Goal: Information Seeking & Learning: Learn about a topic

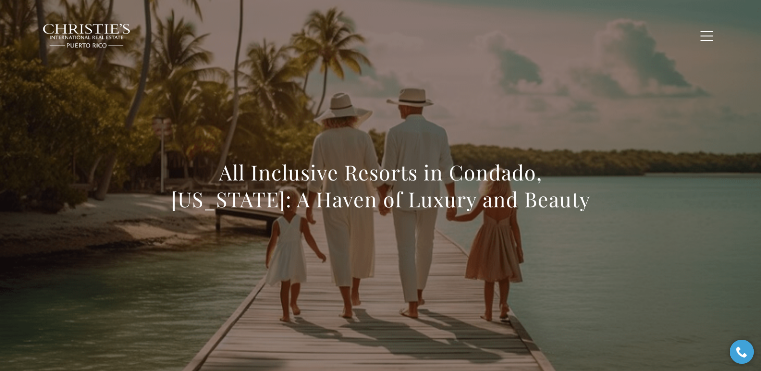
drag, startPoint x: 181, startPoint y: 171, endPoint x: 558, endPoint y: 199, distance: 377.6
click at [558, 199] on h1 "All Inclusive Resorts in Condado, Puerto Rico: A Haven of Luxury and Beauty" at bounding box center [381, 186] width 424 height 54
copy h1 "All Inclusive Resorts in Condado, Puerto Rico: A Haven of Luxury and Beauty"
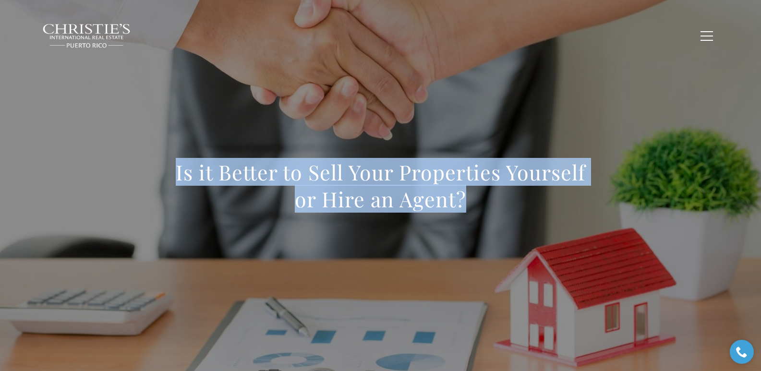
drag, startPoint x: 173, startPoint y: 173, endPoint x: 481, endPoint y: 203, distance: 309.3
click at [481, 203] on h1 "Is it Better to Sell Your Properties Yourself or Hire an Agent?" at bounding box center [381, 186] width 424 height 54
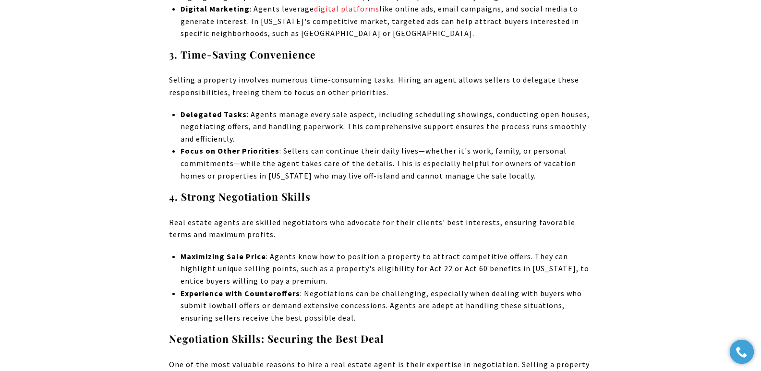
scroll to position [3422, 0]
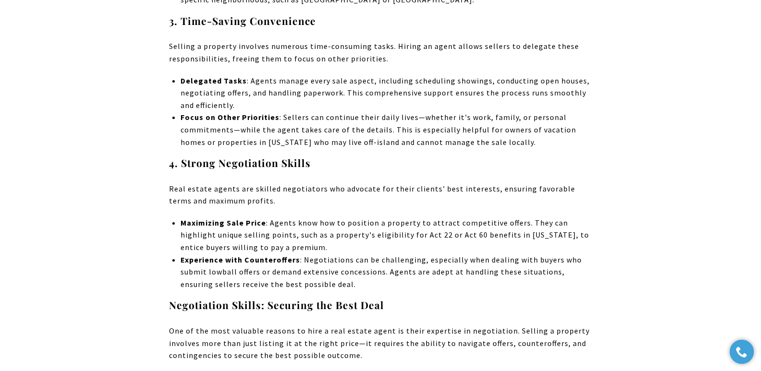
click at [751, 160] on div "When selling your property, one of the most crucial decisions is managing the s…" at bounding box center [380, 218] width 761 height 6511
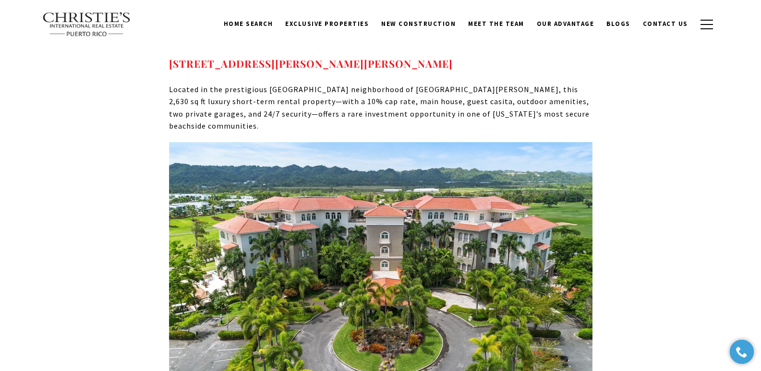
scroll to position [5546, 0]
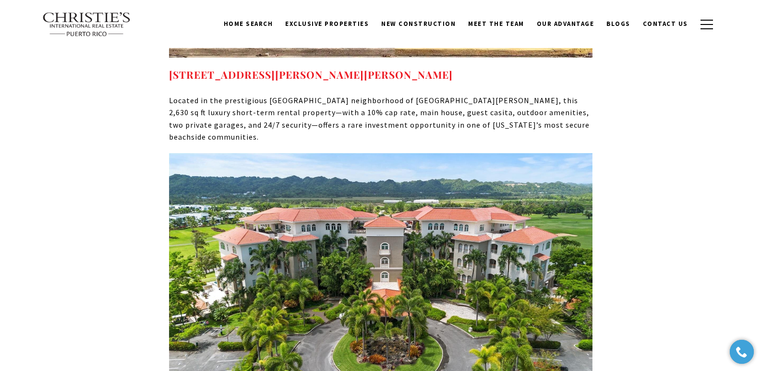
drag, startPoint x: 768, startPoint y: 161, endPoint x: 754, endPoint y: 254, distance: 93.7
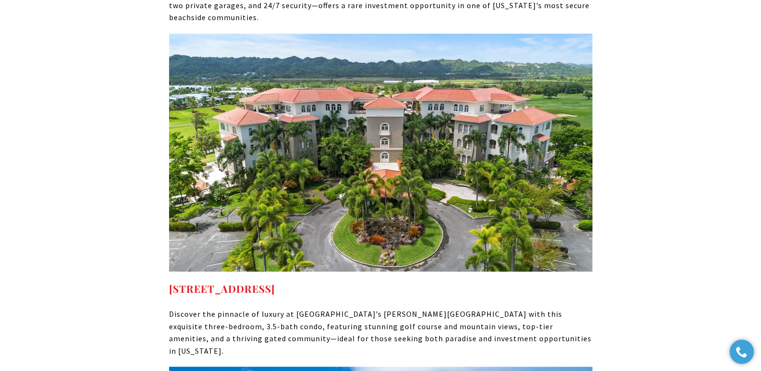
scroll to position [5687, 0]
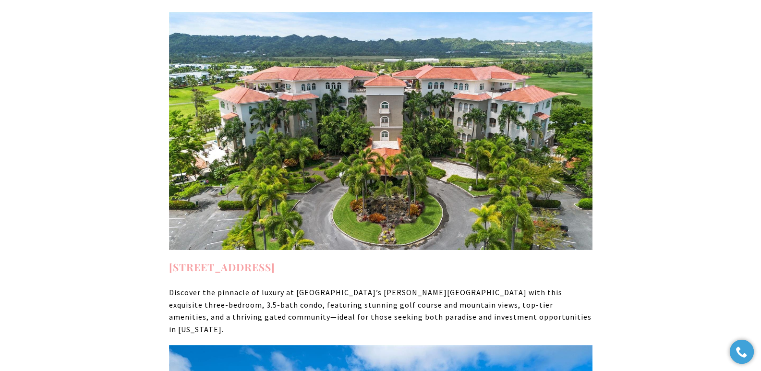
drag, startPoint x: 435, startPoint y: 222, endPoint x: 170, endPoint y: 218, distance: 264.7
click at [170, 260] on h4 "500 PLANTATION DR #3-204 DORADO PR, 00646" at bounding box center [381, 267] width 424 height 15
copy strong "500 PLANTATION DR #3-204 DORADO PR, 00646"
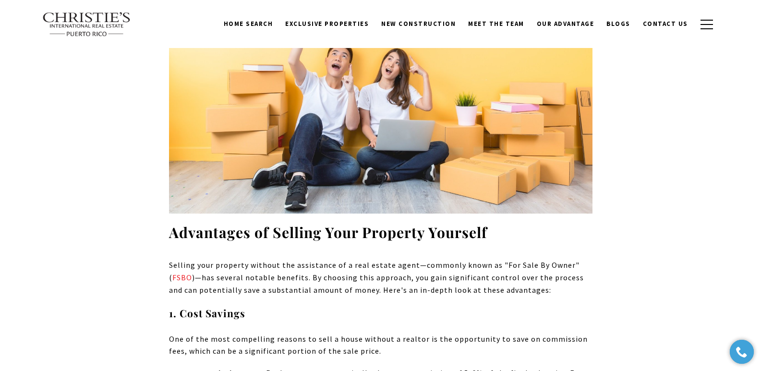
scroll to position [0, 0]
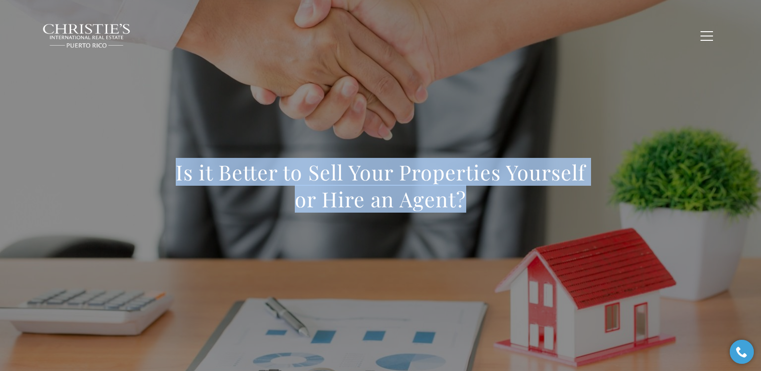
drag, startPoint x: 141, startPoint y: 170, endPoint x: 471, endPoint y: 232, distance: 336.1
click at [471, 232] on div "Is it Better to Sell Your Properties Yourself or Hire an Agent?" at bounding box center [381, 192] width 672 height 288
copy h1 "Is it Better to Sell Your Properties Yourself or Hire an Agent?"
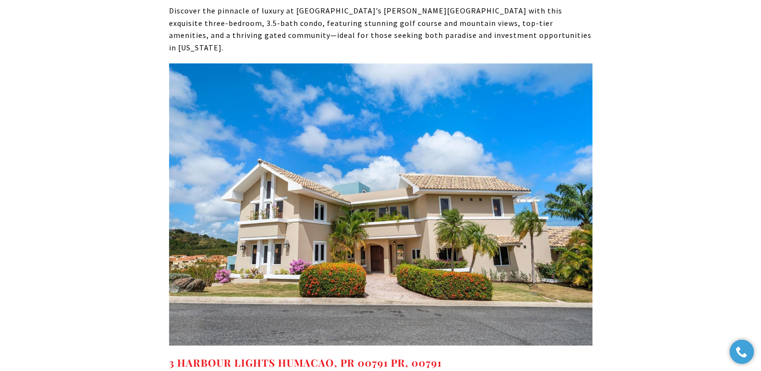
scroll to position [5991, 0]
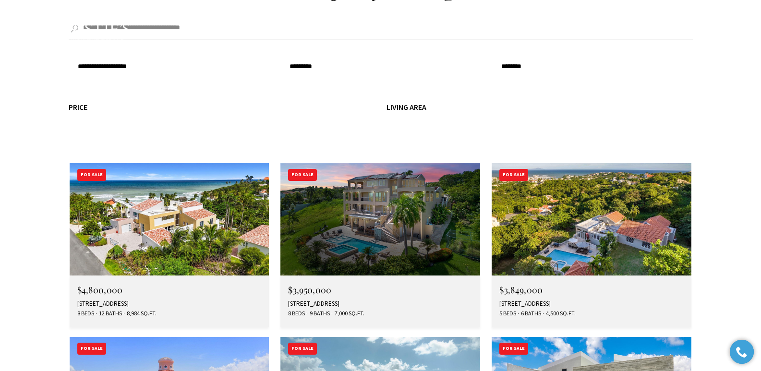
scroll to position [2687, 0]
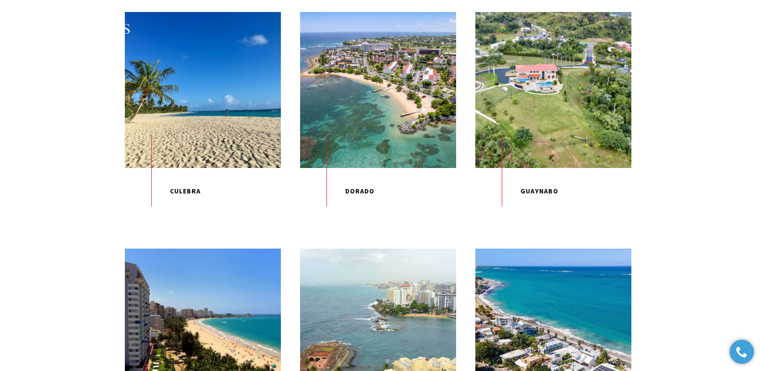
scroll to position [546, 0]
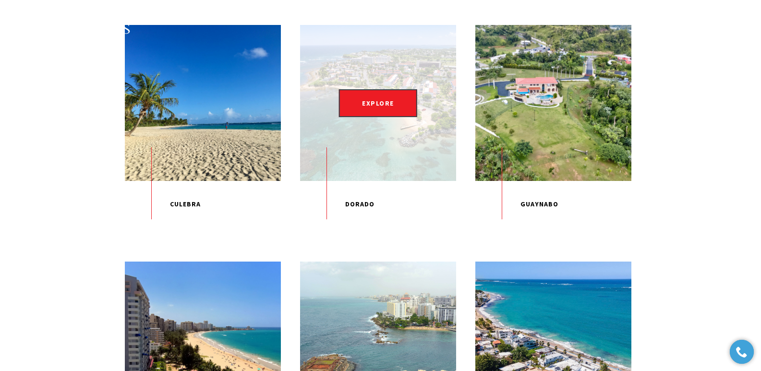
click at [403, 141] on div "EXPLORE" at bounding box center [378, 103] width 156 height 156
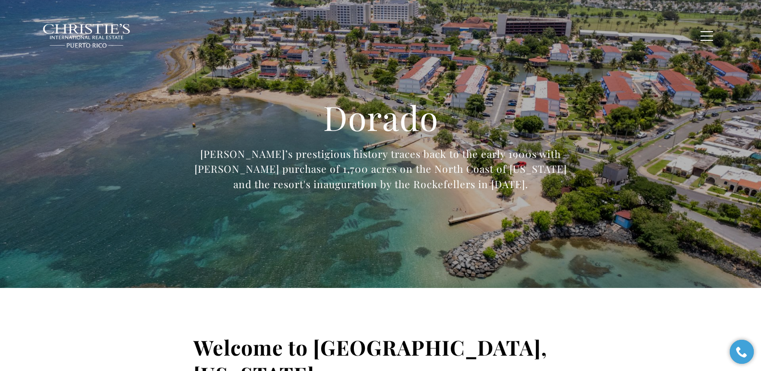
type input "**********"
type input "*********"
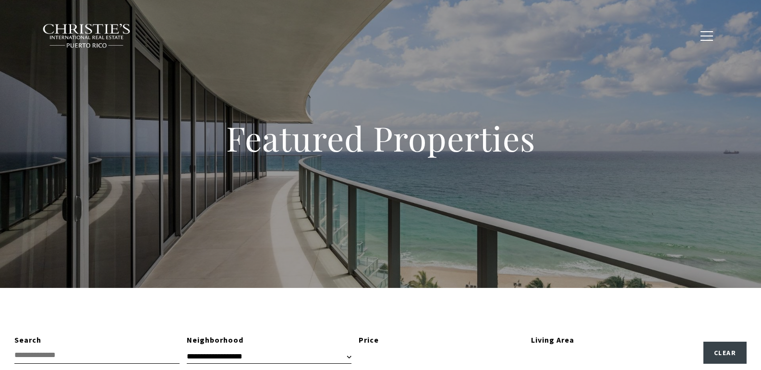
type input "**********"
type input "*********"
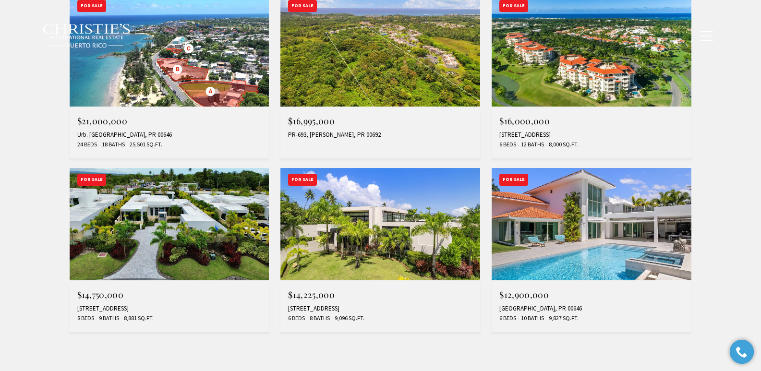
scroll to position [787, 0]
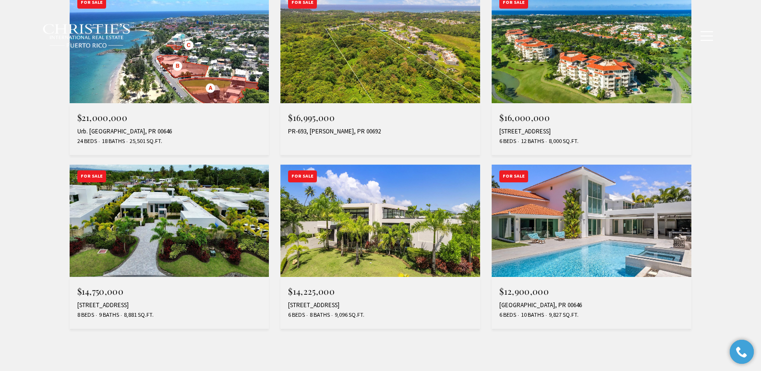
click at [313, 307] on div "4 GOLF VIEW DRIVE, DORADO, PR 00646" at bounding box center [380, 306] width 184 height 8
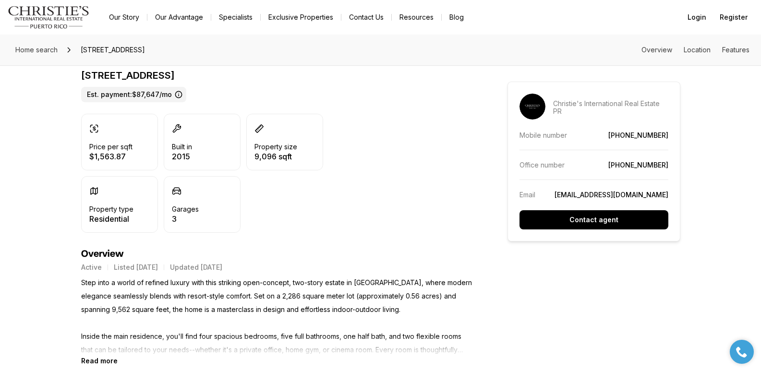
scroll to position [242, 0]
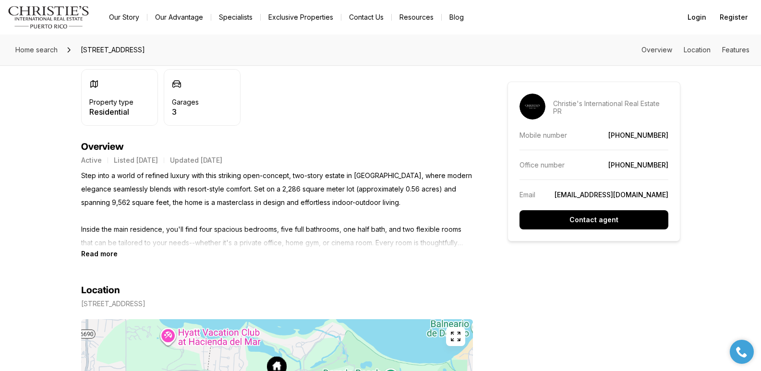
drag, startPoint x: 764, startPoint y: 42, endPoint x: 768, endPoint y: 93, distance: 51.1
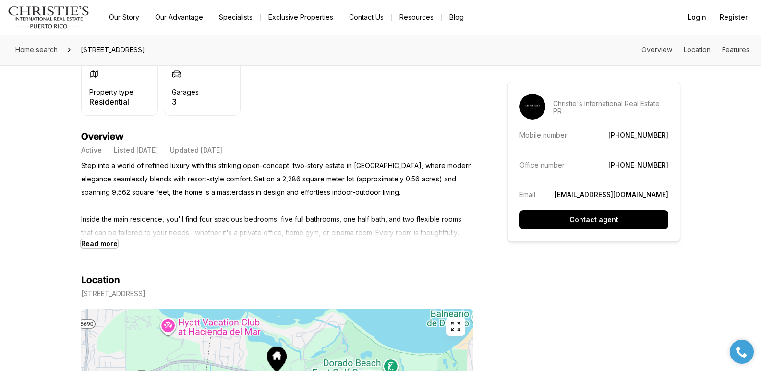
click at [93, 244] on b "Read more" at bounding box center [99, 244] width 37 height 8
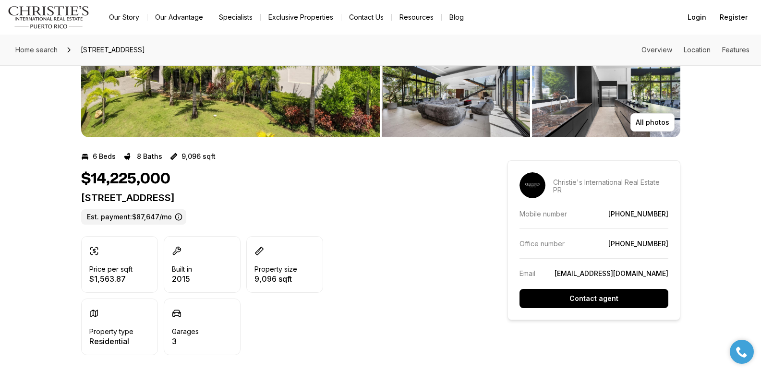
scroll to position [102, 0]
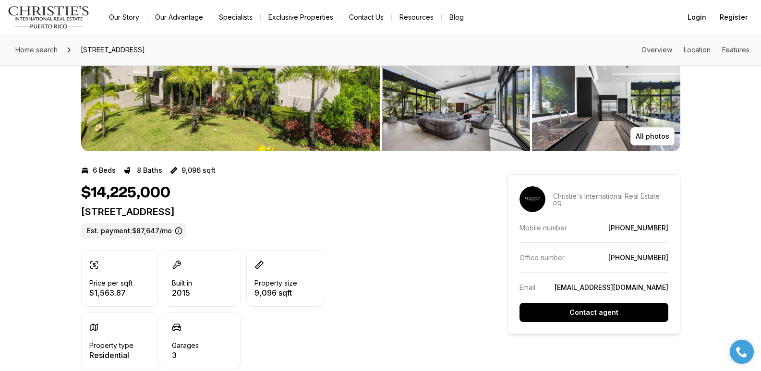
drag, startPoint x: 82, startPoint y: 211, endPoint x: 274, endPoint y: 215, distance: 192.2
click at [274, 215] on p "[STREET_ADDRESS]" at bounding box center [277, 212] width 392 height 12
copy p "[STREET_ADDRESS]"
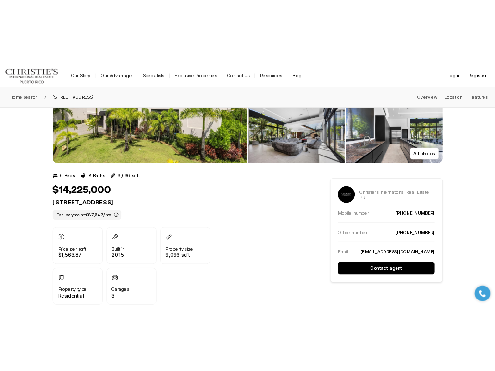
scroll to position [0, 0]
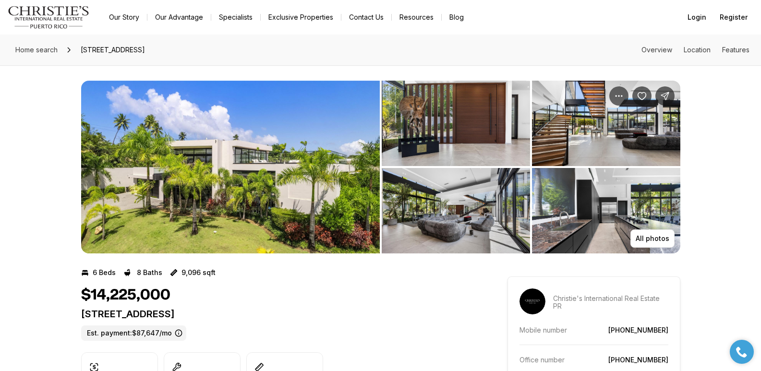
click at [251, 155] on img "View image gallery" at bounding box center [230, 167] width 299 height 173
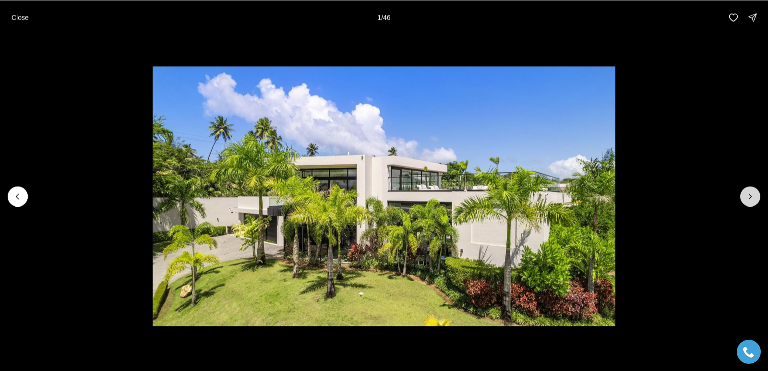
click at [746, 197] on icon "Next slide" at bounding box center [751, 197] width 10 height 10
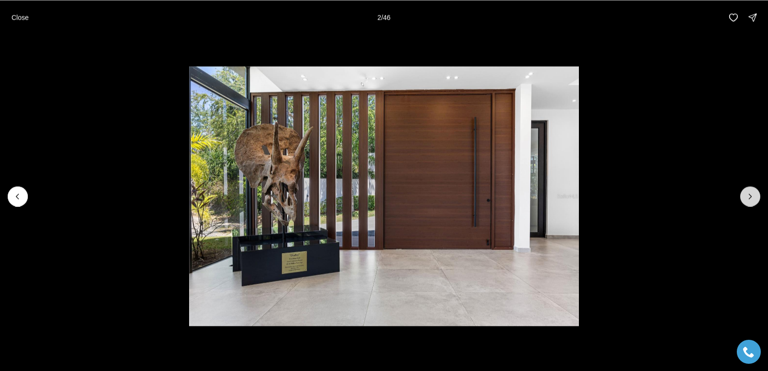
click at [746, 197] on icon "Next slide" at bounding box center [751, 197] width 10 height 10
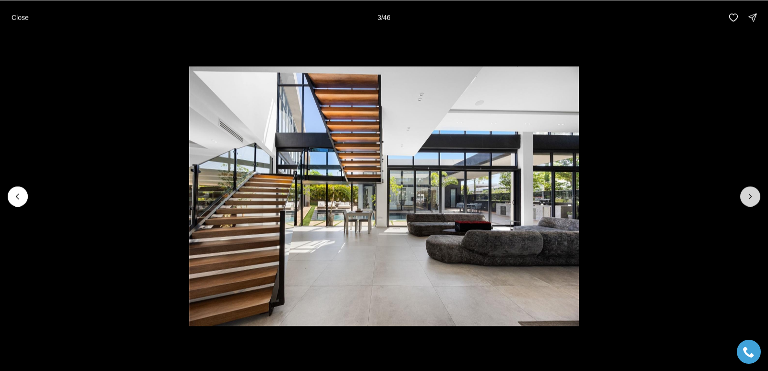
click at [746, 197] on icon "Next slide" at bounding box center [751, 197] width 10 height 10
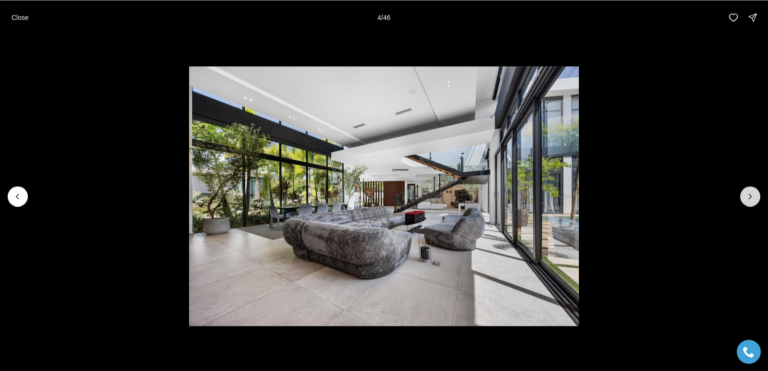
click at [746, 197] on icon "Next slide" at bounding box center [751, 197] width 10 height 10
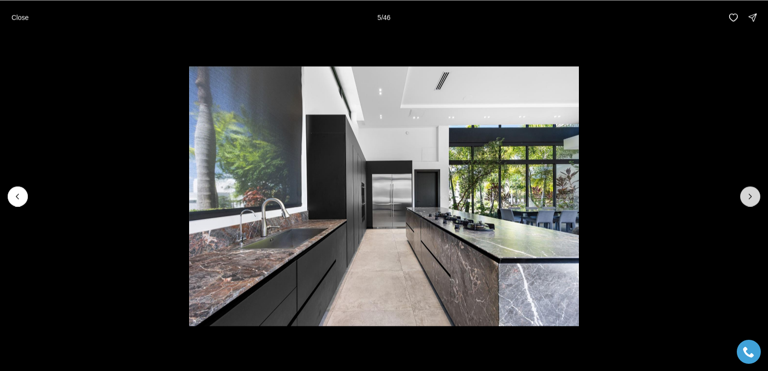
click at [744, 197] on button "Next slide" at bounding box center [751, 196] width 20 height 20
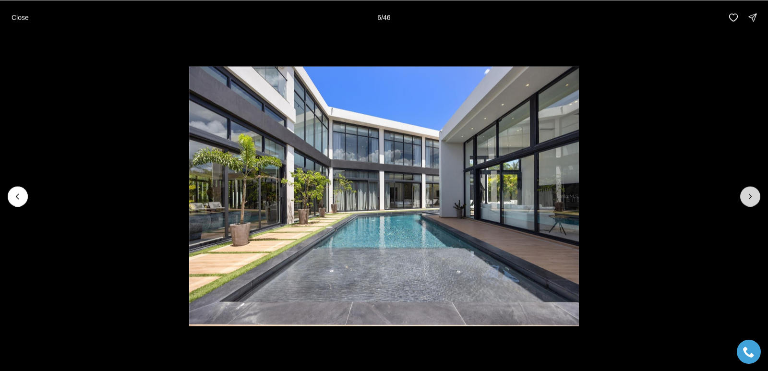
click at [744, 197] on button "Next slide" at bounding box center [751, 196] width 20 height 20
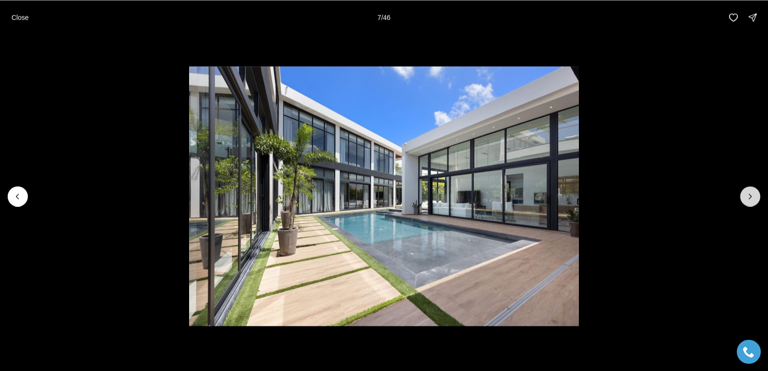
click at [744, 197] on button "Next slide" at bounding box center [751, 196] width 20 height 20
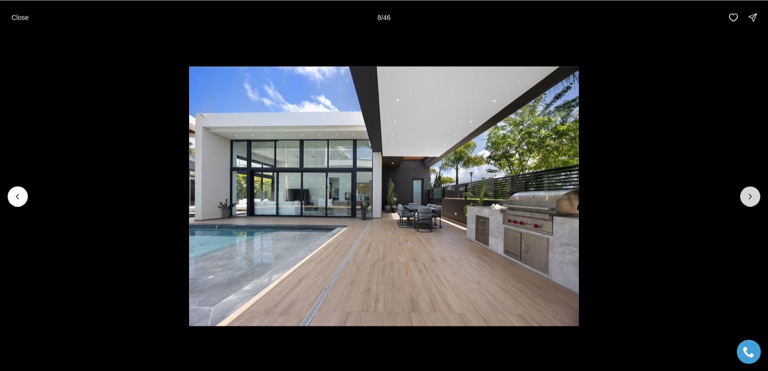
click at [744, 197] on button "Next slide" at bounding box center [751, 196] width 20 height 20
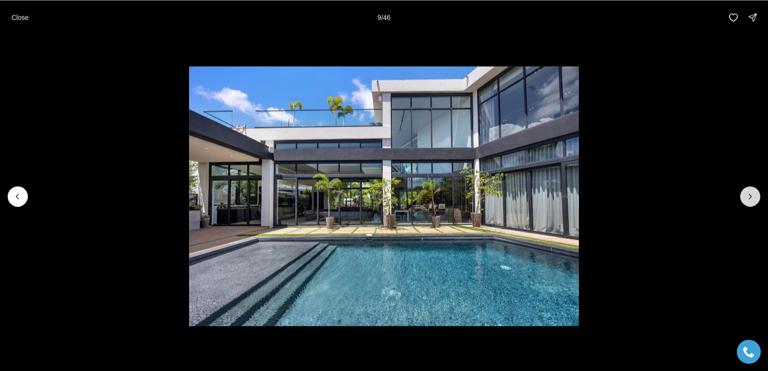
click at [744, 196] on button "Next slide" at bounding box center [751, 196] width 20 height 20
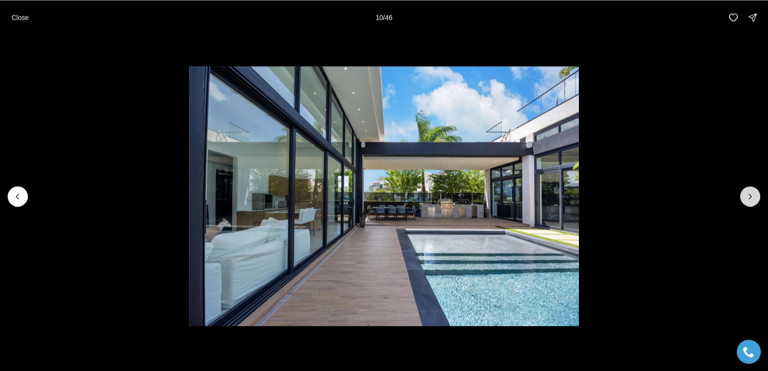
click at [744, 196] on button "Next slide" at bounding box center [751, 196] width 20 height 20
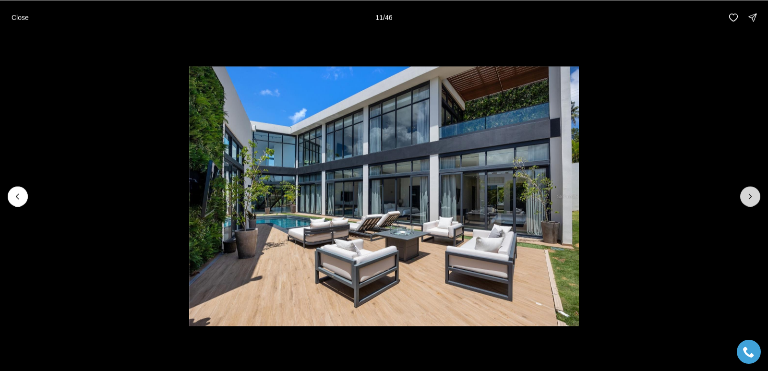
click at [744, 196] on button "Next slide" at bounding box center [751, 196] width 20 height 20
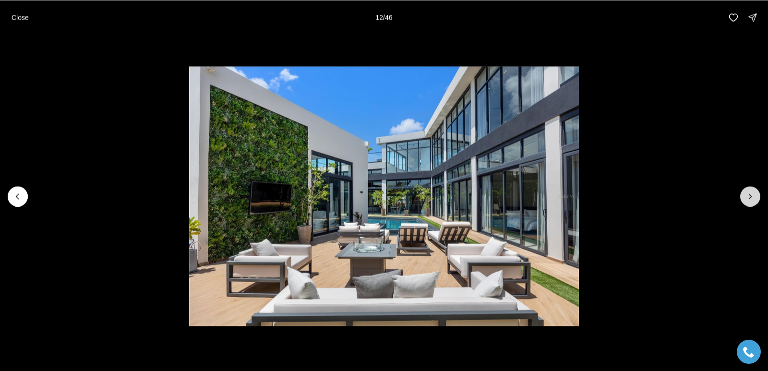
click at [744, 196] on button "Next slide" at bounding box center [751, 196] width 20 height 20
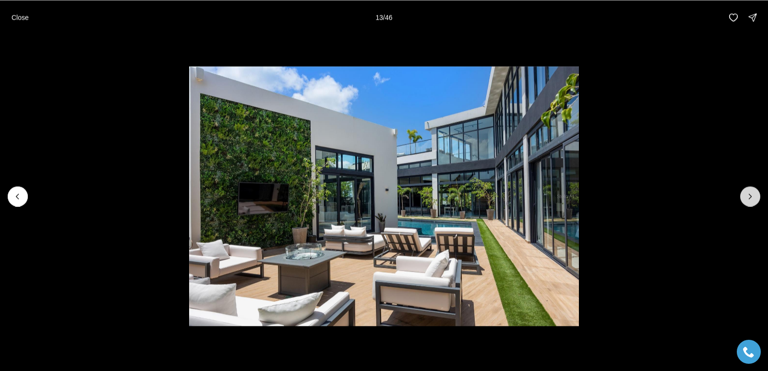
click at [744, 196] on button "Next slide" at bounding box center [751, 196] width 20 height 20
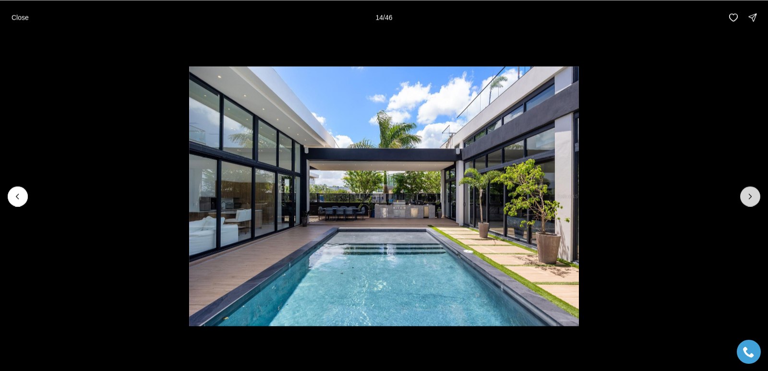
click at [744, 196] on button "Next slide" at bounding box center [751, 196] width 20 height 20
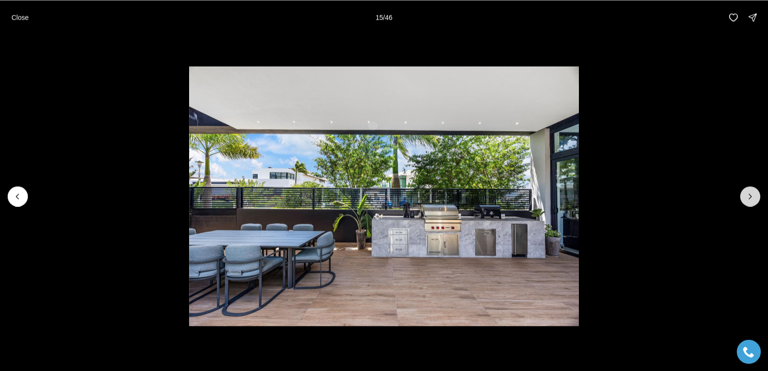
click at [744, 196] on button "Next slide" at bounding box center [751, 196] width 20 height 20
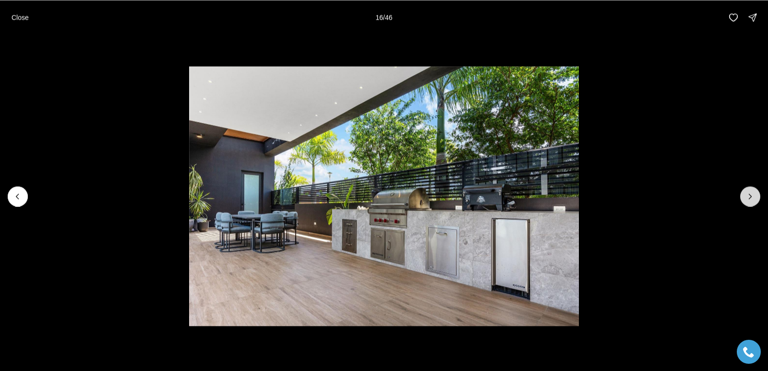
click at [744, 196] on button "Next slide" at bounding box center [751, 196] width 20 height 20
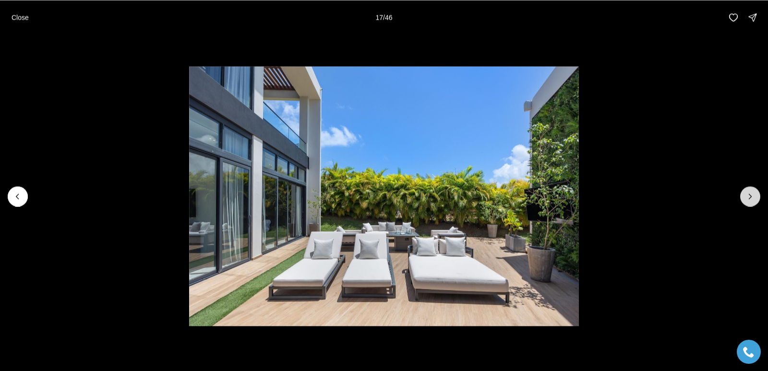
click at [744, 196] on button "Next slide" at bounding box center [751, 196] width 20 height 20
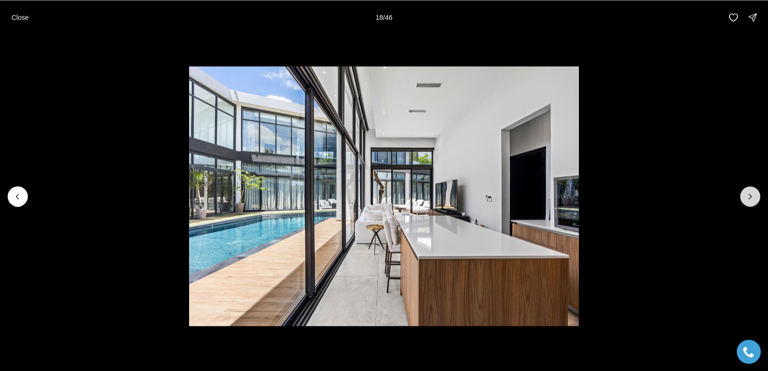
click at [744, 196] on button "Next slide" at bounding box center [751, 196] width 20 height 20
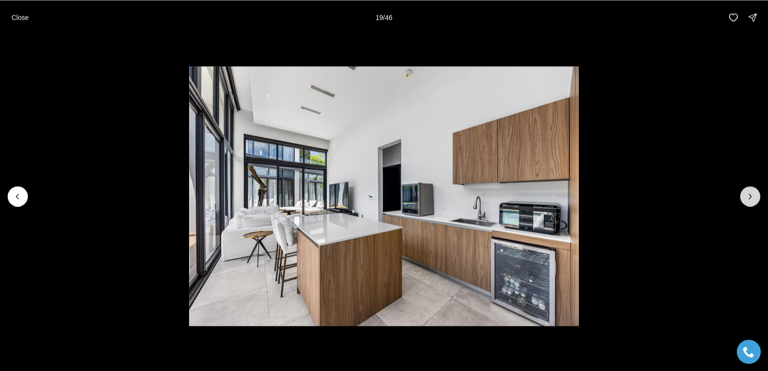
click at [744, 196] on button "Next slide" at bounding box center [751, 196] width 20 height 20
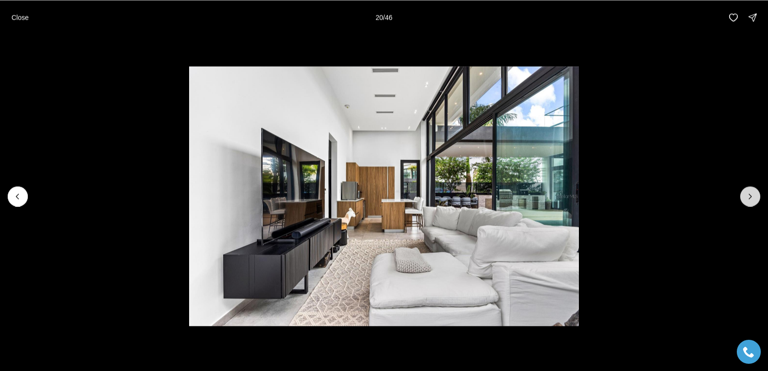
click at [744, 196] on button "Next slide" at bounding box center [751, 196] width 20 height 20
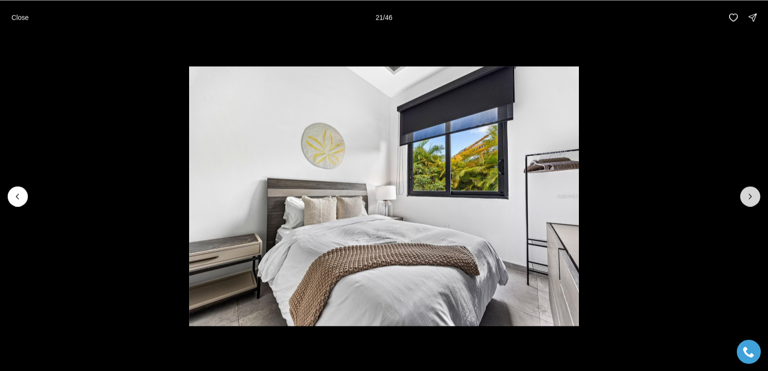
click at [744, 196] on button "Next slide" at bounding box center [751, 196] width 20 height 20
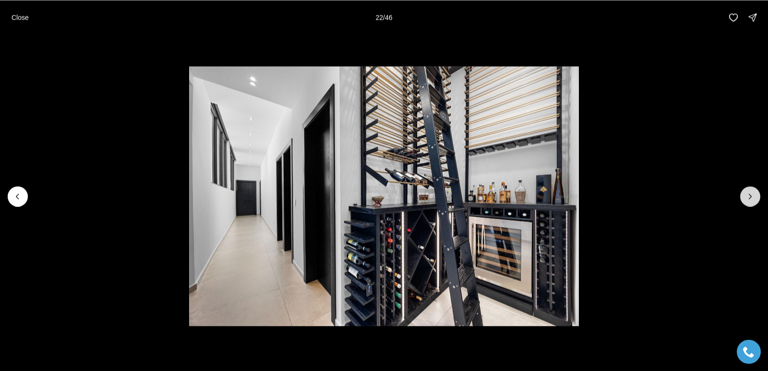
click at [744, 196] on button "Next slide" at bounding box center [751, 196] width 20 height 20
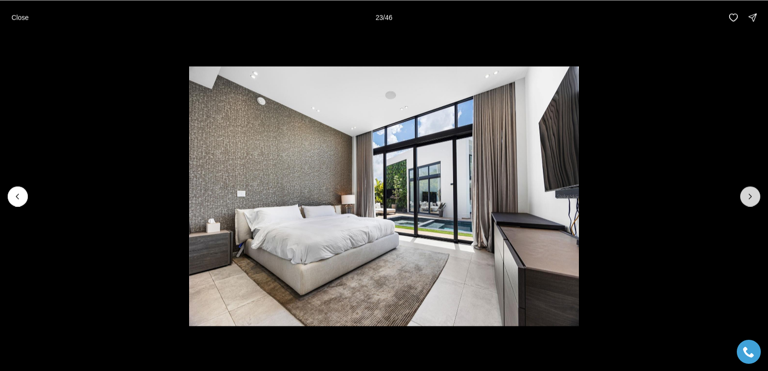
click at [744, 196] on button "Next slide" at bounding box center [751, 196] width 20 height 20
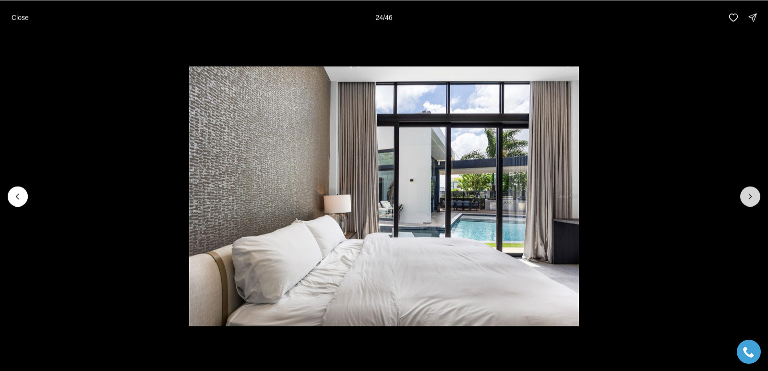
click at [744, 194] on button "Next slide" at bounding box center [751, 196] width 20 height 20
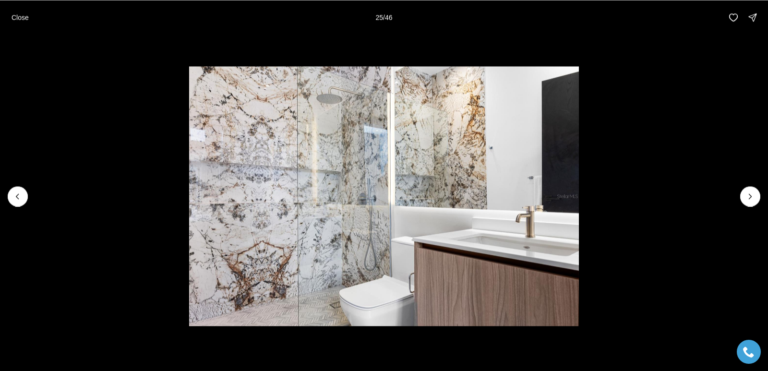
drag, startPoint x: 752, startPoint y: 200, endPoint x: 737, endPoint y: 164, distance: 39.0
click at [752, 199] on icon "Next slide" at bounding box center [751, 197] width 10 height 10
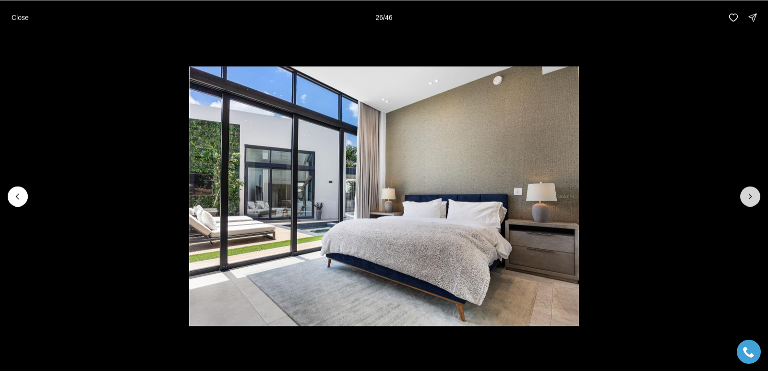
click at [757, 200] on button "Next slide" at bounding box center [751, 196] width 20 height 20
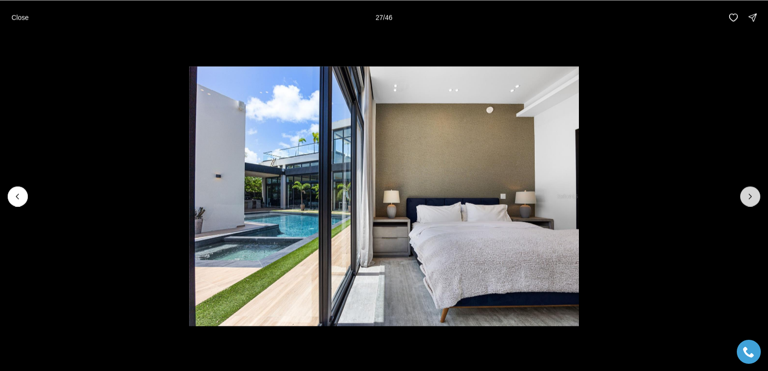
click at [757, 199] on button "Next slide" at bounding box center [751, 196] width 20 height 20
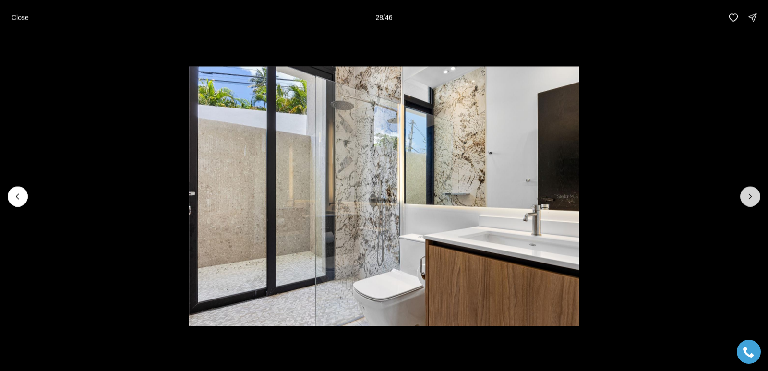
click at [754, 198] on icon "Next slide" at bounding box center [751, 197] width 10 height 10
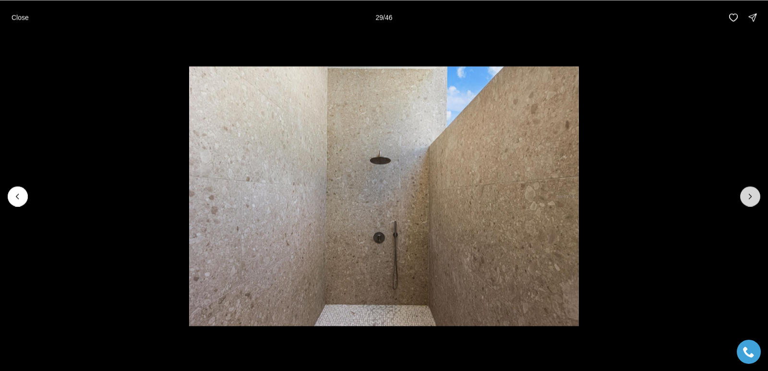
click at [754, 198] on icon "Next slide" at bounding box center [751, 197] width 10 height 10
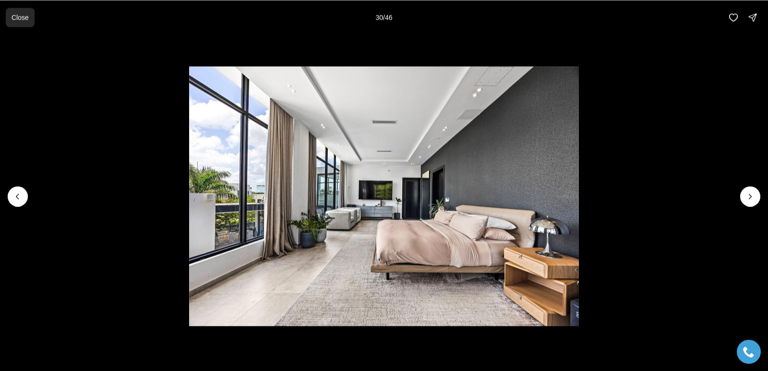
click at [18, 12] on button "Close" at bounding box center [20, 17] width 29 height 19
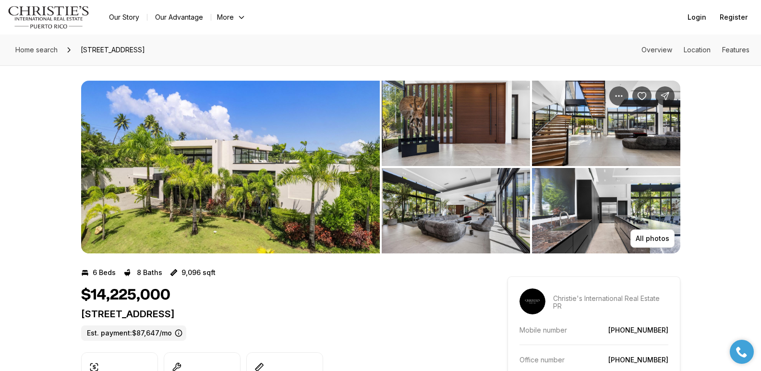
scroll to position [325, 0]
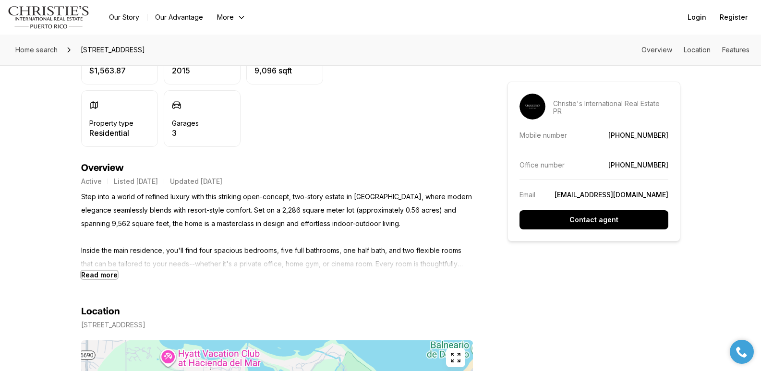
click at [98, 278] on b "Read more" at bounding box center [99, 275] width 37 height 8
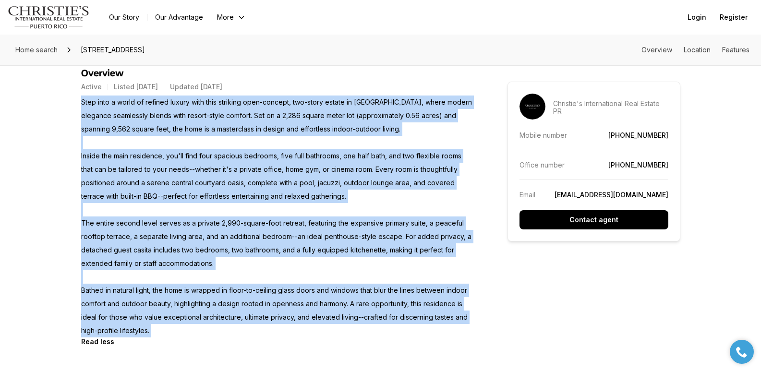
scroll to position [448, 0]
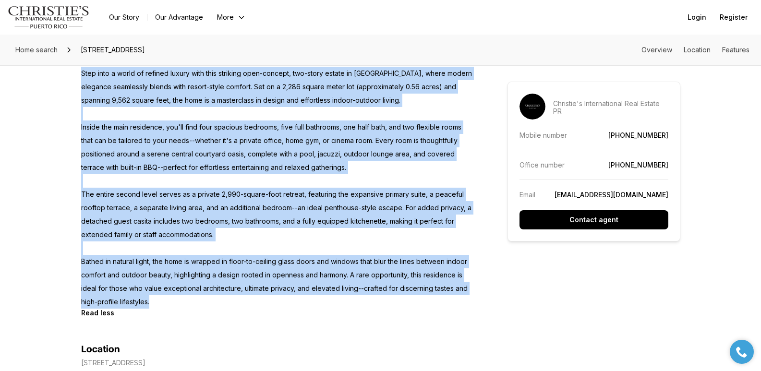
drag, startPoint x: 81, startPoint y: 197, endPoint x: 173, endPoint y: 306, distance: 142.9
click at [173, 306] on p "Step into a world of refined luxury with this striking open-concept, two-story …" at bounding box center [277, 188] width 392 height 242
copy p "Step into a world of refined luxury with this striking open-concept, two-story …"
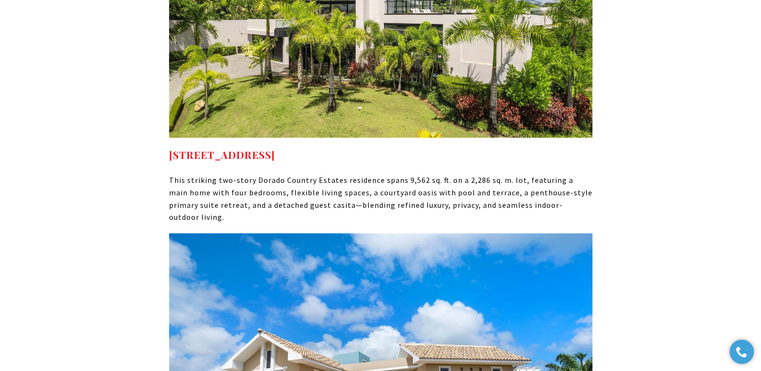
scroll to position [5655, 0]
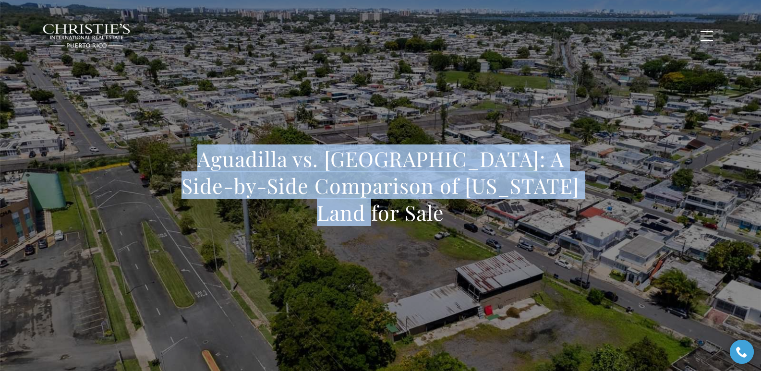
drag, startPoint x: 231, startPoint y: 172, endPoint x: 595, endPoint y: 191, distance: 364.6
click at [595, 191] on div "Aguadilla vs. Carolina: A Side-by-Side Comparison of Puerto Rico Land for Sale" at bounding box center [381, 192] width 672 height 288
copy h1 "Aguadilla vs. Carolina: A Side-by-Side Comparison of Puerto Rico Land for Sale"
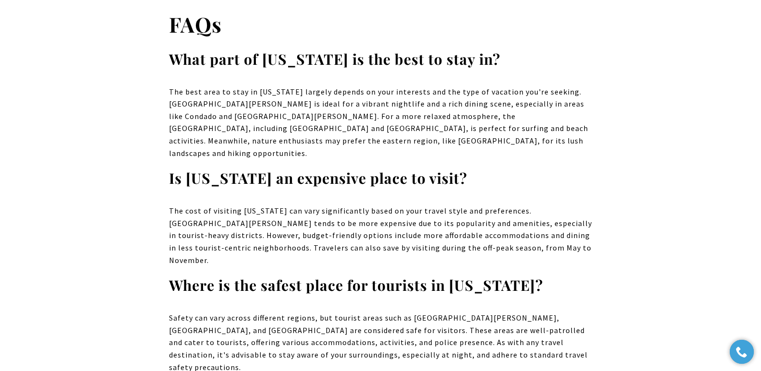
scroll to position [5569, 0]
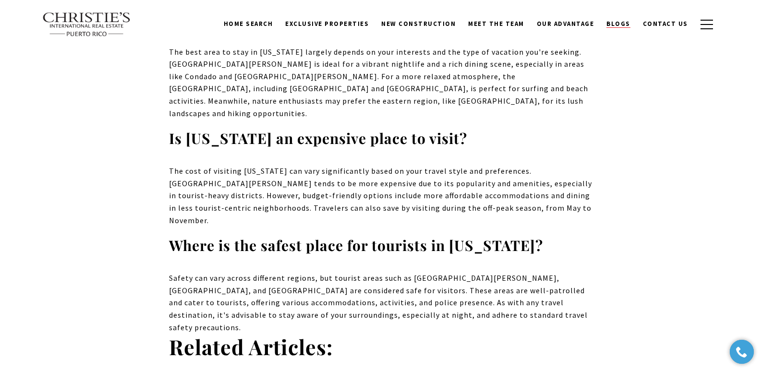
click at [627, 24] on span "Blogs" at bounding box center [619, 24] width 24 height 8
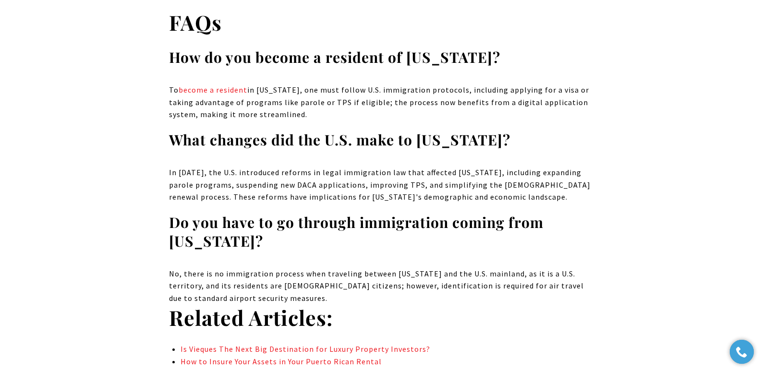
scroll to position [5466, 0]
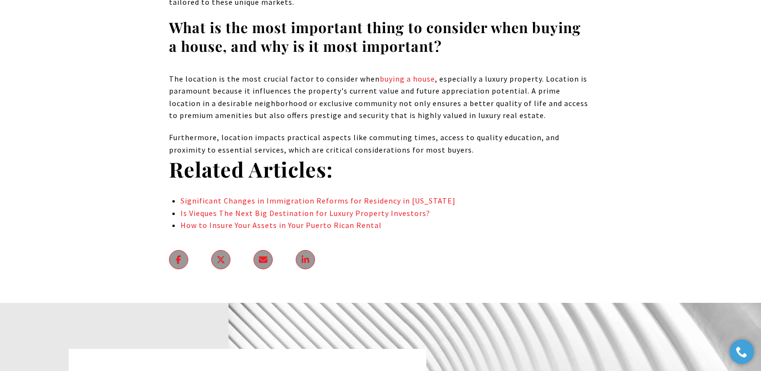
scroll to position [5158, 0]
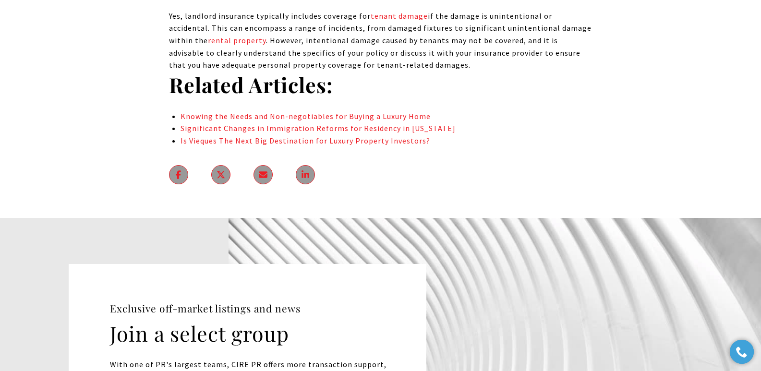
scroll to position [5087, 0]
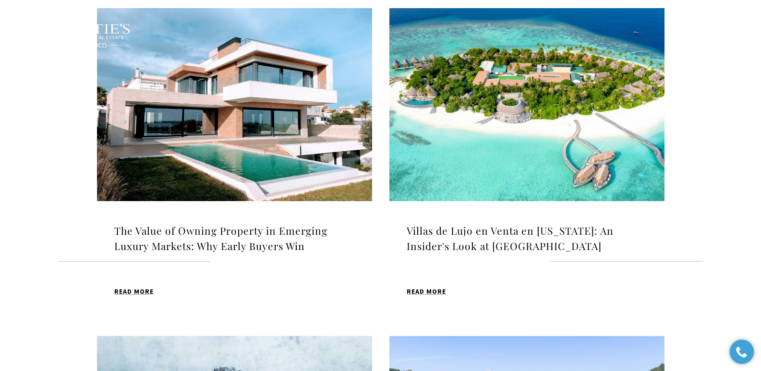
scroll to position [359, 0]
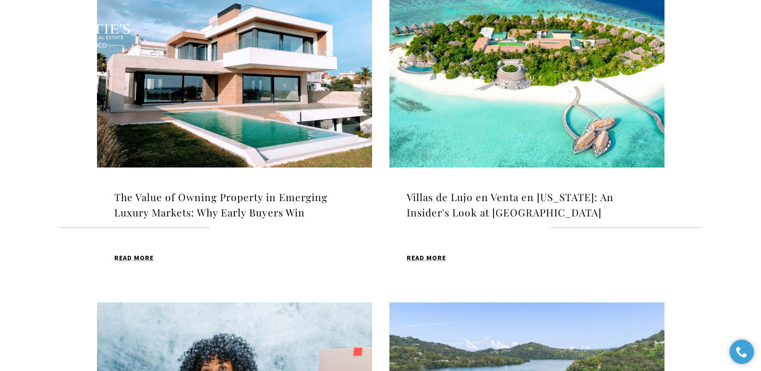
click at [207, 100] on img at bounding box center [234, 71] width 275 height 193
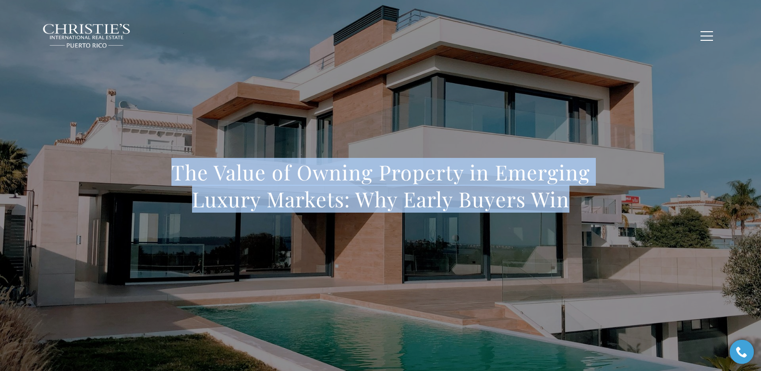
drag, startPoint x: 168, startPoint y: 170, endPoint x: 585, endPoint y: 195, distance: 418.1
click at [585, 195] on div "The Value of Owning Property in Emerging Luxury Markets: Why Early Buyers Win" at bounding box center [381, 192] width 672 height 288
copy h1 "The Value of Owning Property in Emerging Luxury Markets: Why Early Buyers Win"
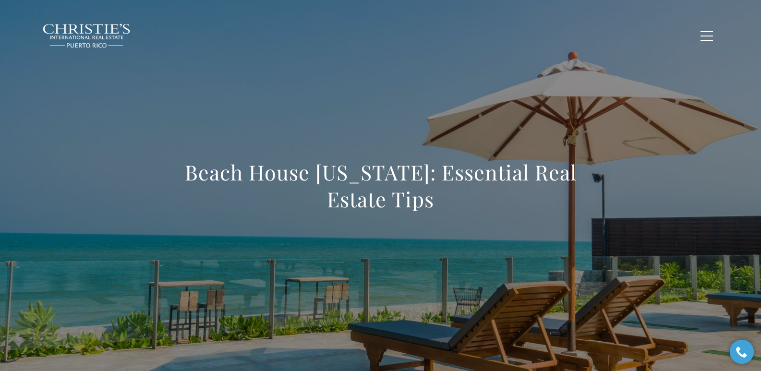
drag, startPoint x: 176, startPoint y: 177, endPoint x: 457, endPoint y: 211, distance: 283.0
click at [457, 211] on h1 "Beach House [US_STATE]: Essential Real Estate Tips" at bounding box center [381, 186] width 424 height 54
copy h1 "Beach House [US_STATE]: Essential Real Estate Tips"
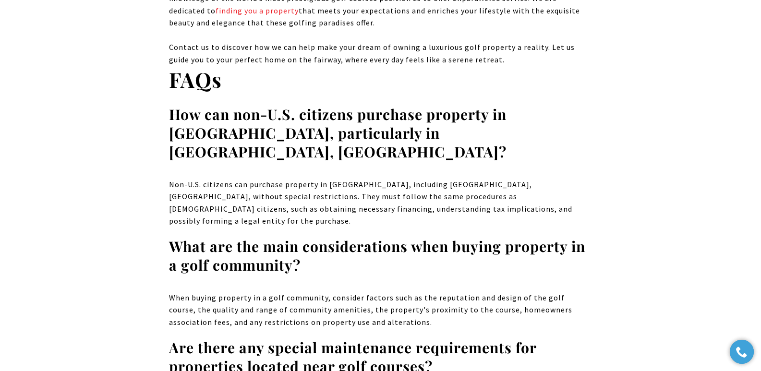
scroll to position [4163, 0]
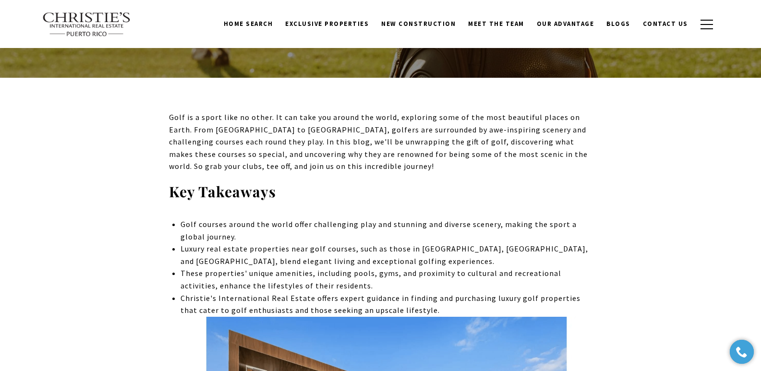
scroll to position [0, 0]
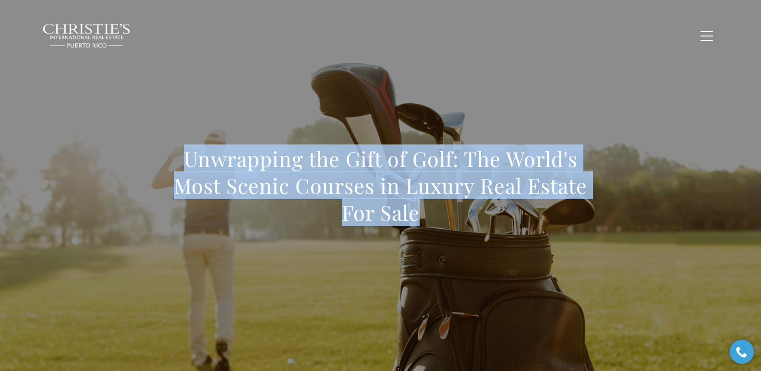
drag, startPoint x: 183, startPoint y: 159, endPoint x: 417, endPoint y: 217, distance: 241.4
click at [421, 219] on h1 "Unwrapping the Gift of Golf: The World's Most Scenic Courses in Luxury Real Est…" at bounding box center [381, 186] width 424 height 81
copy h1 "Unwrapping the Gift of Golf: The World's Most Scenic Courses in Luxury Real Est…"
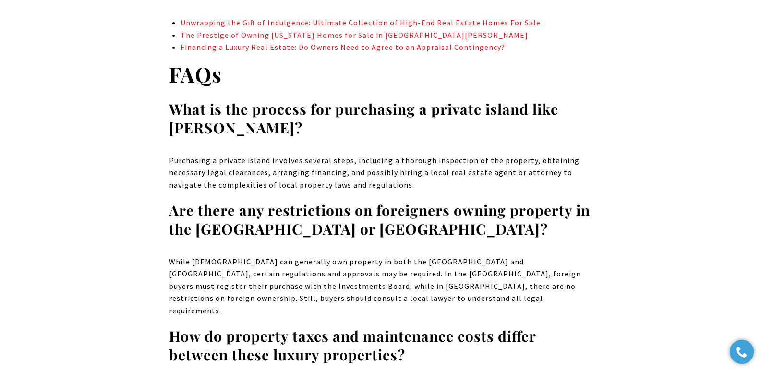
drag, startPoint x: 766, startPoint y: 16, endPoint x: 760, endPoint y: 276, distance: 259.9
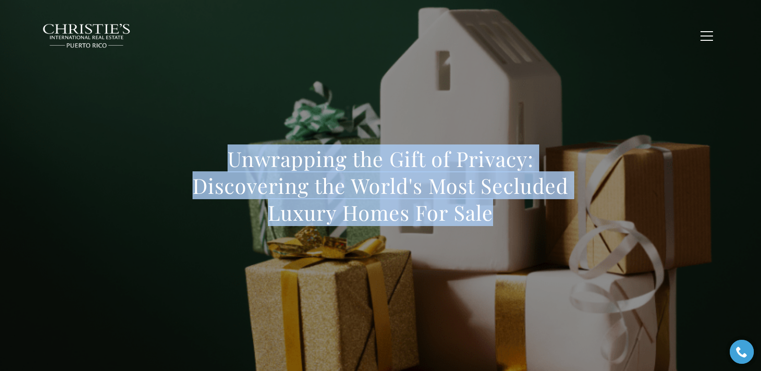
drag, startPoint x: 216, startPoint y: 155, endPoint x: 511, endPoint y: 215, distance: 300.9
click at [511, 215] on h1 "Unwrapping the Gift of Privacy: Discovering the World's Most Secluded Luxury Ho…" at bounding box center [381, 186] width 424 height 81
copy h1 "Unwrapping the Gift of Privacy: Discovering the World's Most Secluded Luxury Ho…"
click at [231, 162] on h1 "Unwrapping the Gift of Privacy: Discovering the World's Most Secluded Luxury Ho…" at bounding box center [381, 186] width 424 height 81
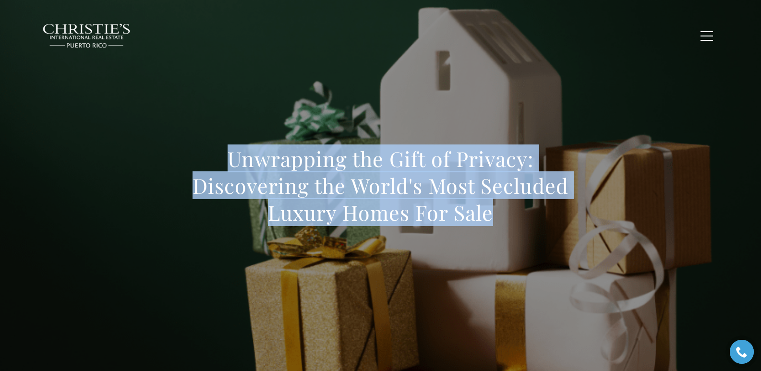
drag, startPoint x: 232, startPoint y: 162, endPoint x: 509, endPoint y: 216, distance: 282.2
click at [509, 216] on h1 "Unwrapping the Gift of Privacy: Discovering the World's Most Secluded Luxury Ho…" at bounding box center [381, 186] width 424 height 81
copy h1 "Unwrapping the Gift of Privacy: Discovering the World's Most Secluded Luxury Ho…"
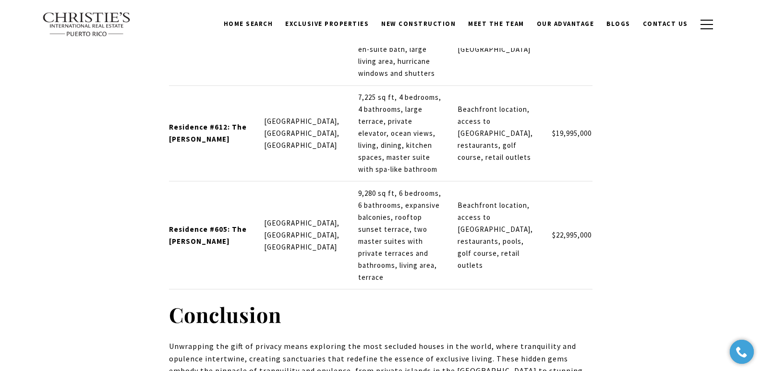
scroll to position [5687, 0]
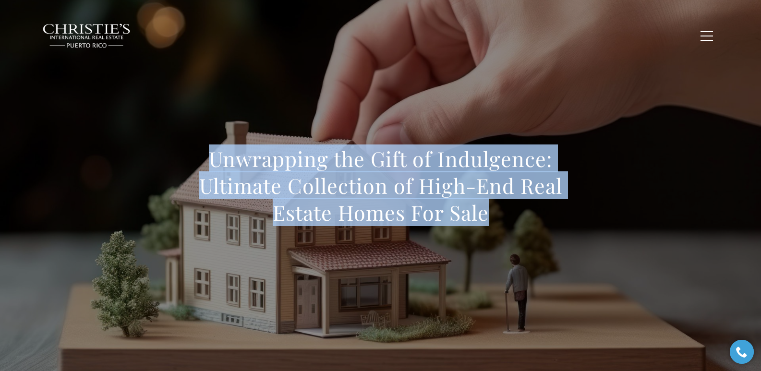
drag, startPoint x: 202, startPoint y: 149, endPoint x: 492, endPoint y: 227, distance: 300.4
click at [492, 227] on div "Unwrapping the Gift of Indulgence: Ultimate Collection of High-End Real Estate …" at bounding box center [381, 192] width 424 height 93
copy h1 "Unwrapping the Gift of Indulgence: Ultimate Collection of High-End Real Estate …"
click at [211, 166] on h1 "Unwrapping the Gift of Indulgence: Ultimate Collection of High-End Real Estate …" at bounding box center [381, 186] width 424 height 81
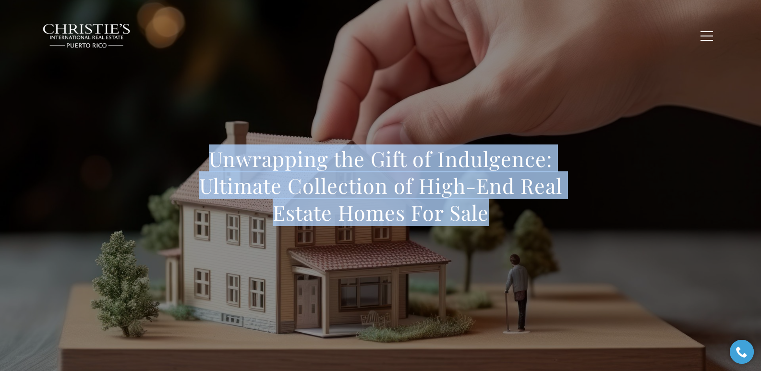
drag, startPoint x: 211, startPoint y: 166, endPoint x: 504, endPoint y: 211, distance: 296.8
click at [504, 211] on h1 "Unwrapping the Gift of Indulgence: Ultimate Collection of High-End Real Estate …" at bounding box center [381, 186] width 424 height 81
copy h1 "Unwrapping the Gift of Indulgence: Ultimate Collection of High-End Real Estate …"
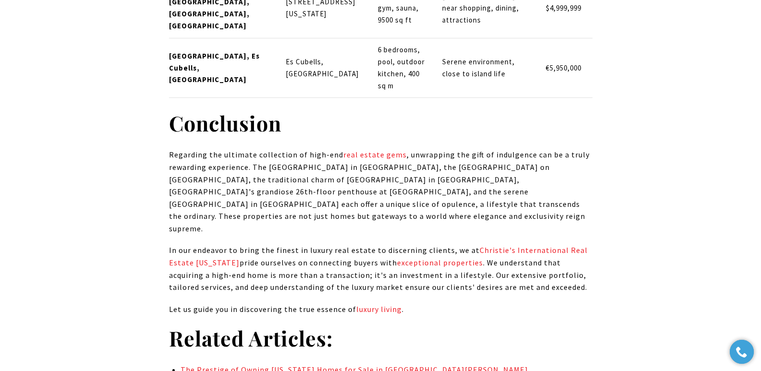
scroll to position [4552, 0]
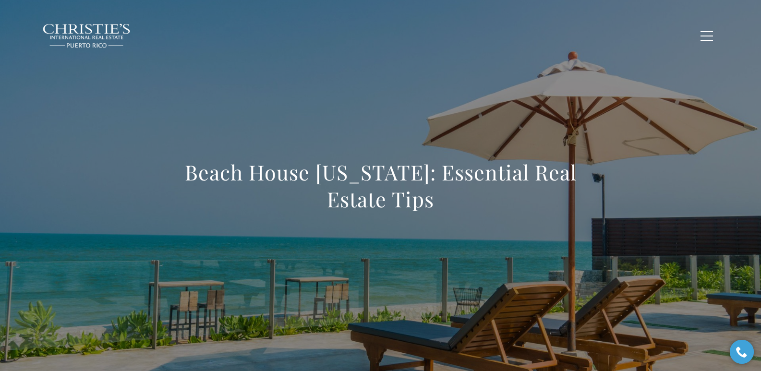
drag, startPoint x: 186, startPoint y: 177, endPoint x: 435, endPoint y: 200, distance: 249.8
click at [435, 200] on h1 "Beach House [US_STATE]: Essential Real Estate Tips" at bounding box center [381, 186] width 424 height 54
copy h1 "Beach House [US_STATE]: Essential Real Estate Tips"
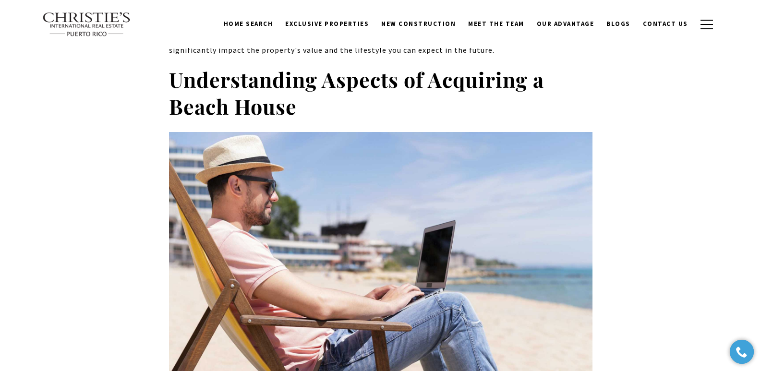
scroll to position [2578, 0]
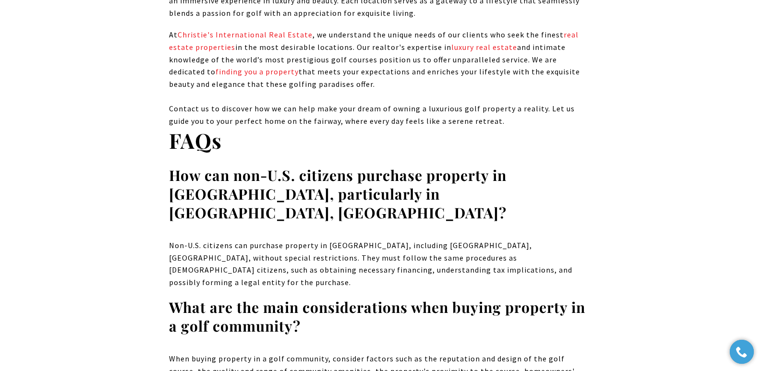
scroll to position [4174, 0]
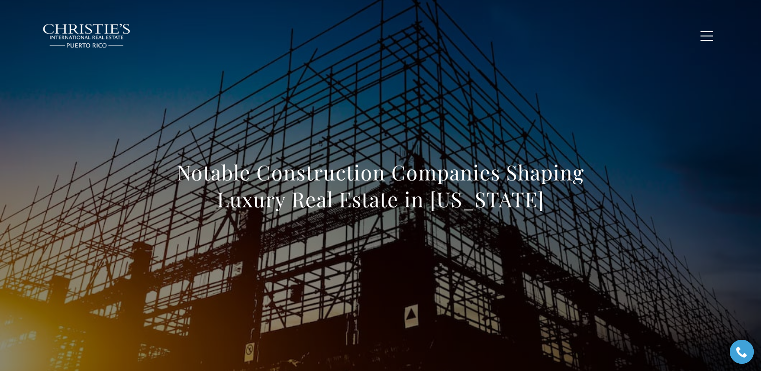
drag, startPoint x: 177, startPoint y: 172, endPoint x: 559, endPoint y: 207, distance: 383.4
click at [559, 207] on h1 "Notable Construction Companies Shaping Luxury Real Estate in Puerto Rico" at bounding box center [381, 186] width 424 height 54
copy h1 "Notable Construction Companies Shaping Luxury Real Estate in Puerto Rico"
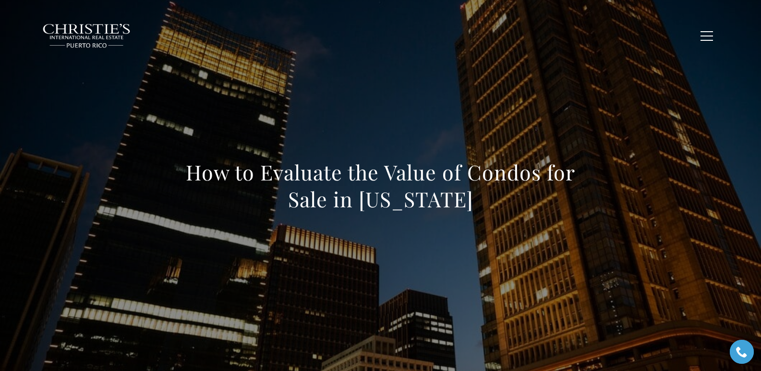
drag, startPoint x: 182, startPoint y: 176, endPoint x: 523, endPoint y: 208, distance: 342.0
click at [523, 208] on h1 "How to Evaluate the Value of Condos for Sale in Puerto Rico" at bounding box center [381, 186] width 424 height 54
copy h1 "How to Evaluate the Value of Condos for Sale in Puerto Rico"
click at [478, 229] on div "How to Evaluate the Value of Condos for Sale in Puerto Rico" at bounding box center [381, 192] width 672 height 288
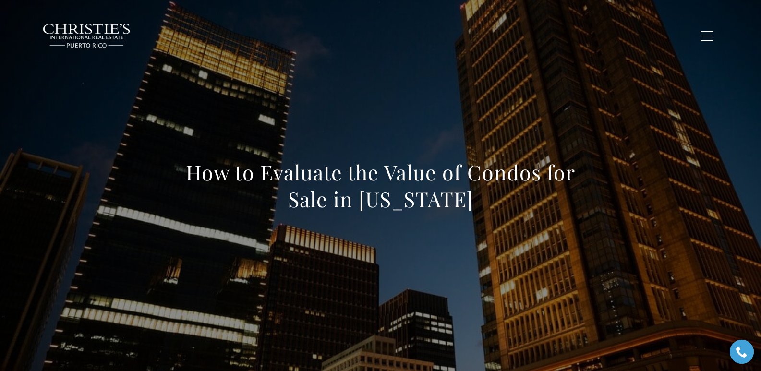
drag, startPoint x: 481, startPoint y: 201, endPoint x: 188, endPoint y: 183, distance: 293.6
click at [188, 183] on h1 "How to Evaluate the Value of Condos for Sale in Puerto Rico" at bounding box center [381, 186] width 424 height 54
copy h1 "How to Evaluate the Value of Condos for Sale in Puerto Rico"
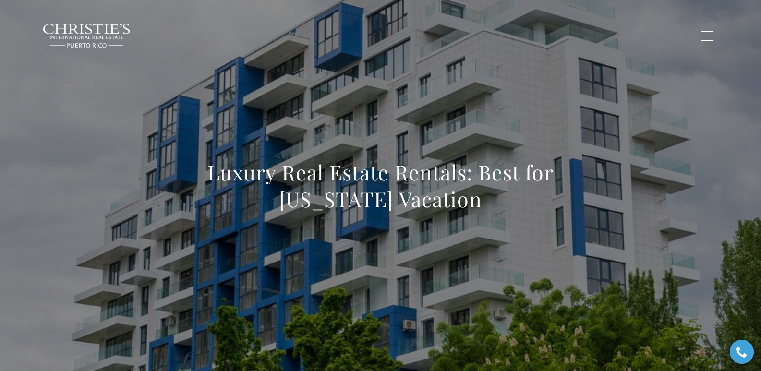
drag, startPoint x: 265, startPoint y: 181, endPoint x: 470, endPoint y: 195, distance: 205.6
click at [470, 195] on div "Luxury Real Estate Rentals: Best for [US_STATE] Vacation" at bounding box center [381, 192] width 672 height 288
copy h1 "Luxury Real Estate Rentals: Best for [US_STATE] Vacation"
click at [188, 171] on h1 "Luxury Real Estate Rentals: Best for [US_STATE] Vacation" at bounding box center [381, 186] width 424 height 54
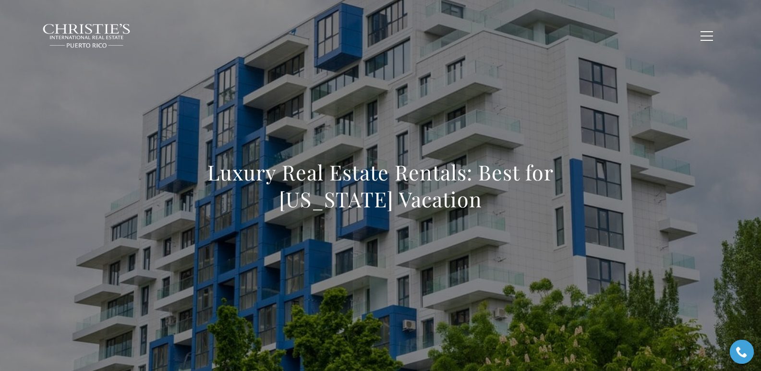
drag, startPoint x: 173, startPoint y: 176, endPoint x: 462, endPoint y: 197, distance: 289.4
click at [462, 197] on h1 "Luxury Real Estate Rentals: Best for [US_STATE] Vacation" at bounding box center [381, 186] width 424 height 54
copy h1 "Luxury Real Estate Rentals: Best for [US_STATE] Vacation"
click at [171, 171] on h1 "Luxury Real Estate Rentals: Best for [US_STATE] Vacation" at bounding box center [381, 186] width 424 height 54
drag, startPoint x: 171, startPoint y: 173, endPoint x: 495, endPoint y: 216, distance: 327.0
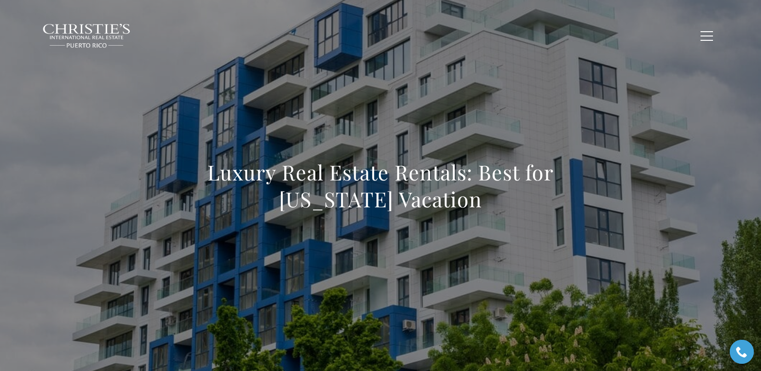
click at [495, 216] on div "Luxury Real Estate Rentals: Best for Puerto Rico Vacation" at bounding box center [381, 192] width 424 height 66
copy h1 "Luxury Real Estate Rentals: Best for [US_STATE] Vacation"
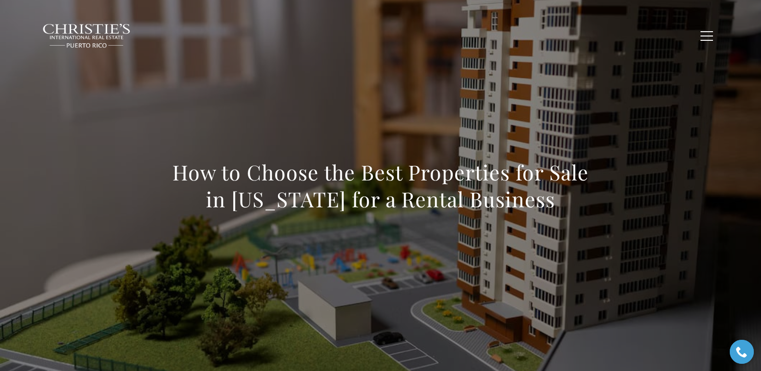
drag, startPoint x: 166, startPoint y: 171, endPoint x: 577, endPoint y: 199, distance: 412.6
click at [577, 199] on div "How to Choose the Best Properties for Sale in [US_STATE] for a Rental Business" at bounding box center [381, 192] width 672 height 288
copy h1 "How to Choose the Best Properties for Sale in [US_STATE] for a Rental Business"
click at [172, 171] on h1 "How to Choose the Best Properties for Sale in [US_STATE] for a Rental Business" at bounding box center [381, 186] width 424 height 54
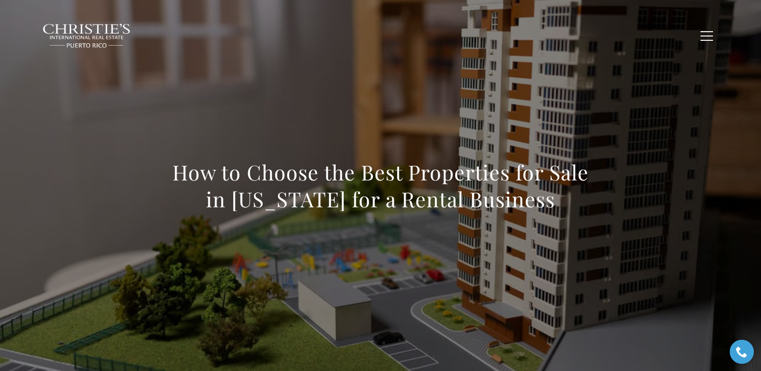
drag, startPoint x: 176, startPoint y: 175, endPoint x: 607, endPoint y: 240, distance: 436.2
click at [607, 240] on div "How to Choose the Best Properties for Sale in [US_STATE] for a Rental Business" at bounding box center [381, 192] width 672 height 288
copy h1 "How to Choose the Best Properties for Sale in Puerto Rico for a Rental Business"
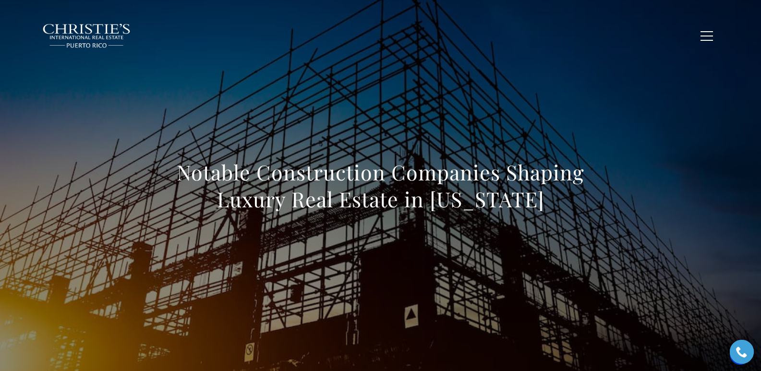
drag, startPoint x: 180, startPoint y: 177, endPoint x: 597, endPoint y: 211, distance: 419.3
click at [597, 211] on div "Notable Construction Companies Shaping Luxury Real Estate in [US_STATE]" at bounding box center [381, 192] width 672 height 288
copy h1 "Notable Construction Companies Shaping Luxury Real Estate in [US_STATE]"
click at [188, 164] on h1 "Notable Construction Companies Shaping Luxury Real Estate in [US_STATE]" at bounding box center [381, 186] width 424 height 54
drag, startPoint x: 178, startPoint y: 173, endPoint x: 557, endPoint y: 219, distance: 381.6
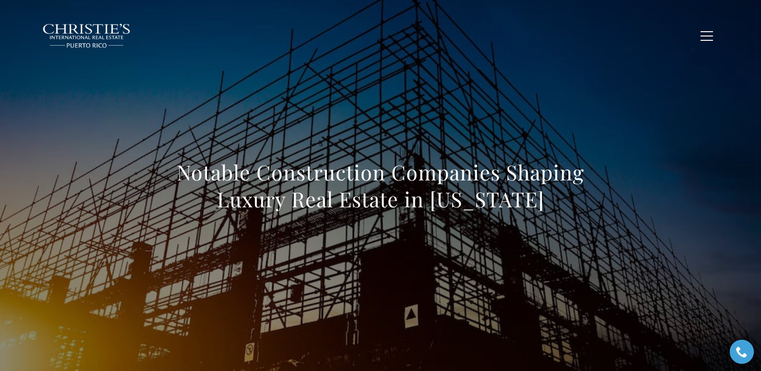
click at [557, 219] on div "Notable Construction Companies Shaping Luxury Real Estate in Puerto Rico" at bounding box center [381, 192] width 424 height 66
copy h1 "Notable Construction Companies Shaping Luxury Real Estate in Puerto Rico"
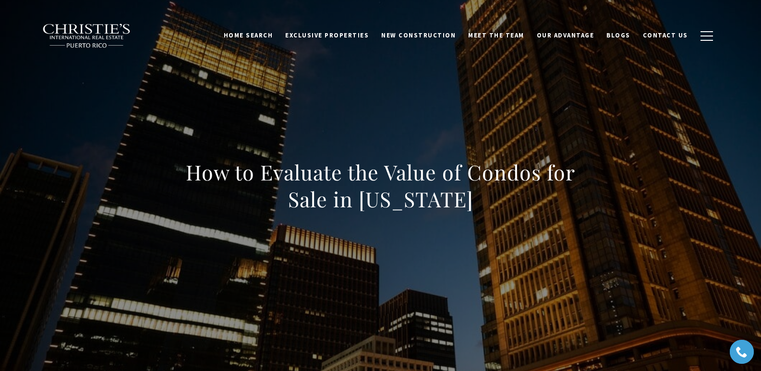
drag, startPoint x: 257, startPoint y: 182, endPoint x: 526, endPoint y: 196, distance: 269.4
click at [526, 196] on h1 "How to Evaluate the Value of Condos for Sale in [US_STATE]" at bounding box center [381, 186] width 424 height 54
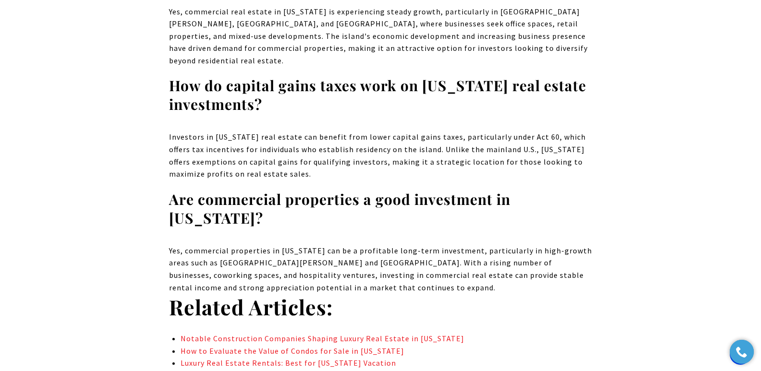
scroll to position [6207, 0]
